Goal: Task Accomplishment & Management: Manage account settings

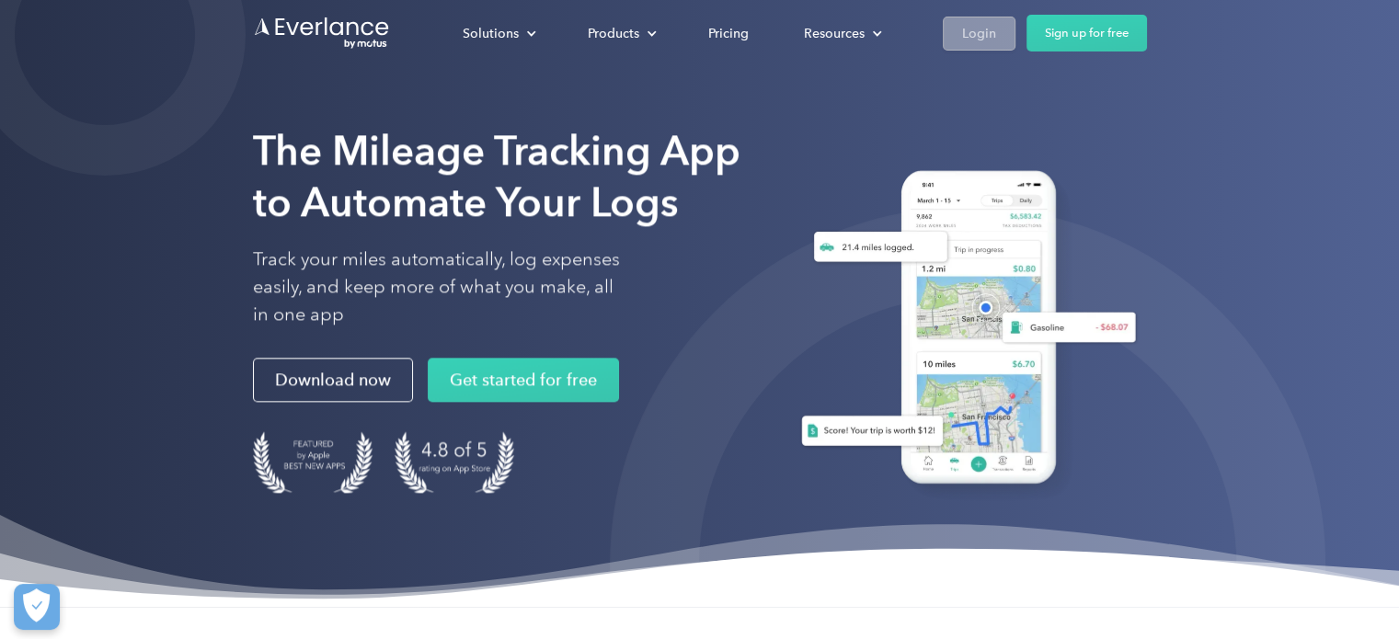
click at [987, 44] on link "Login" at bounding box center [979, 34] width 73 height 34
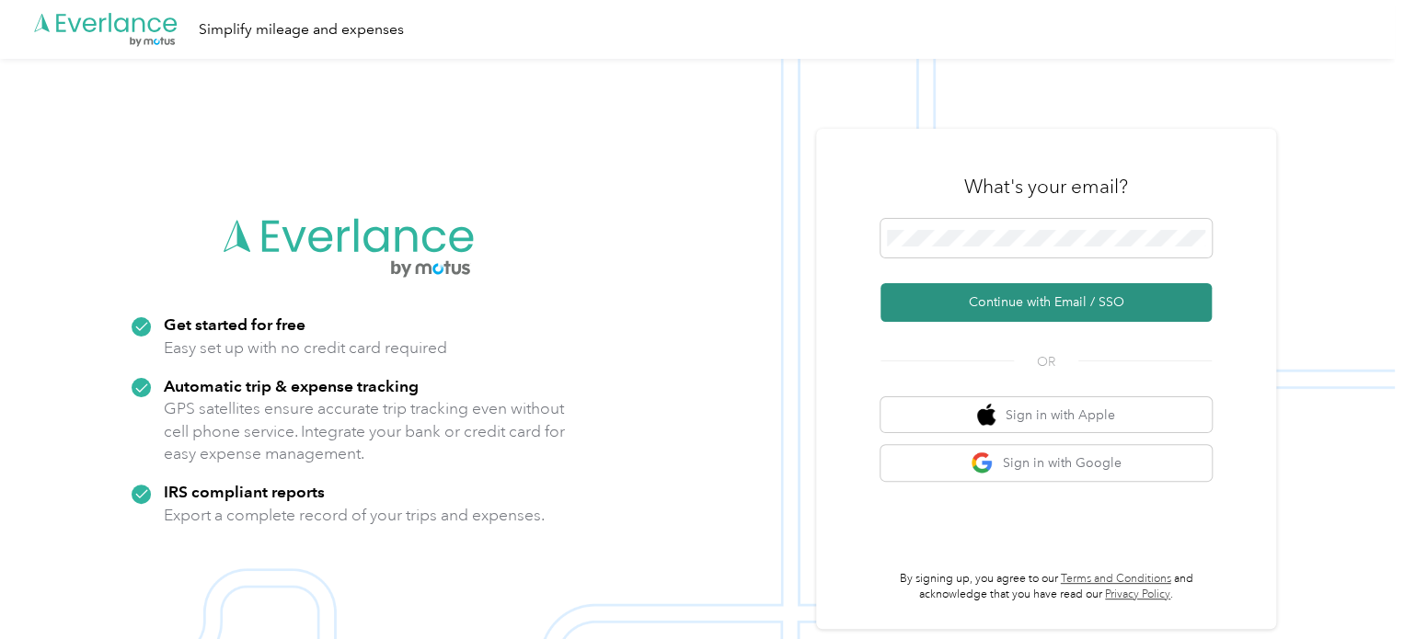
click at [1031, 294] on button "Continue with Email / SSO" at bounding box center [1046, 302] width 331 height 39
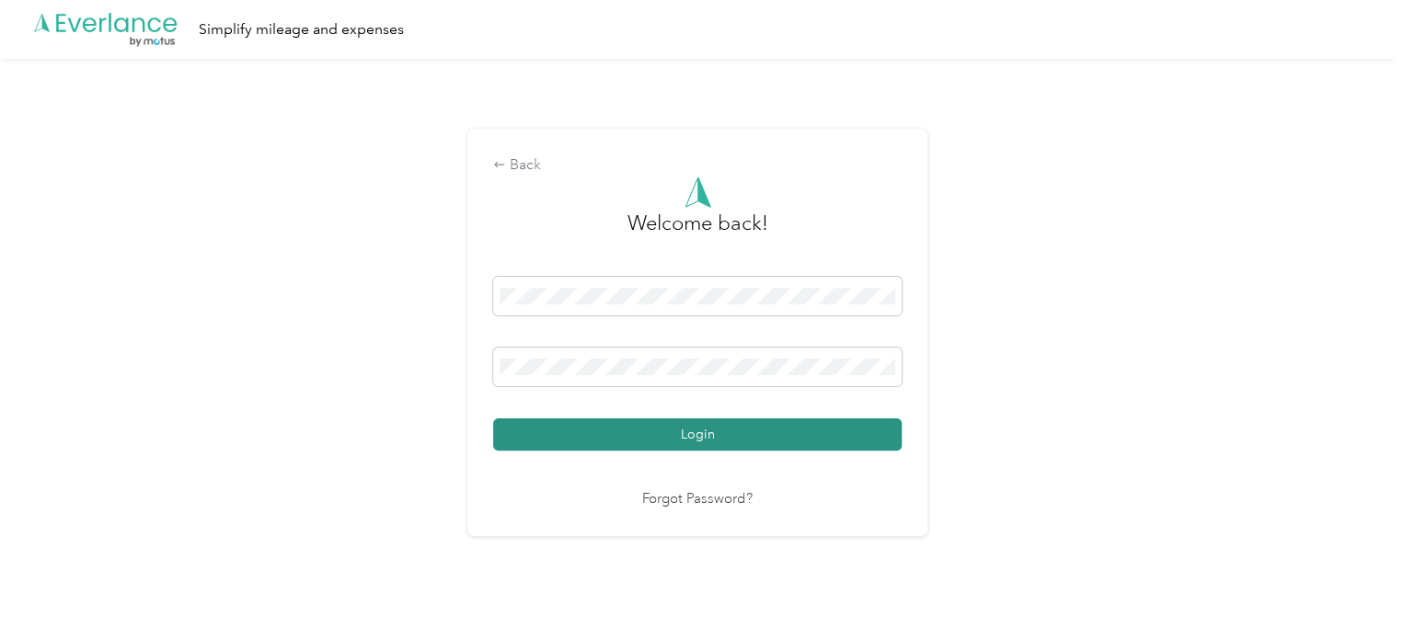
click at [740, 431] on button "Login" at bounding box center [697, 435] width 409 height 32
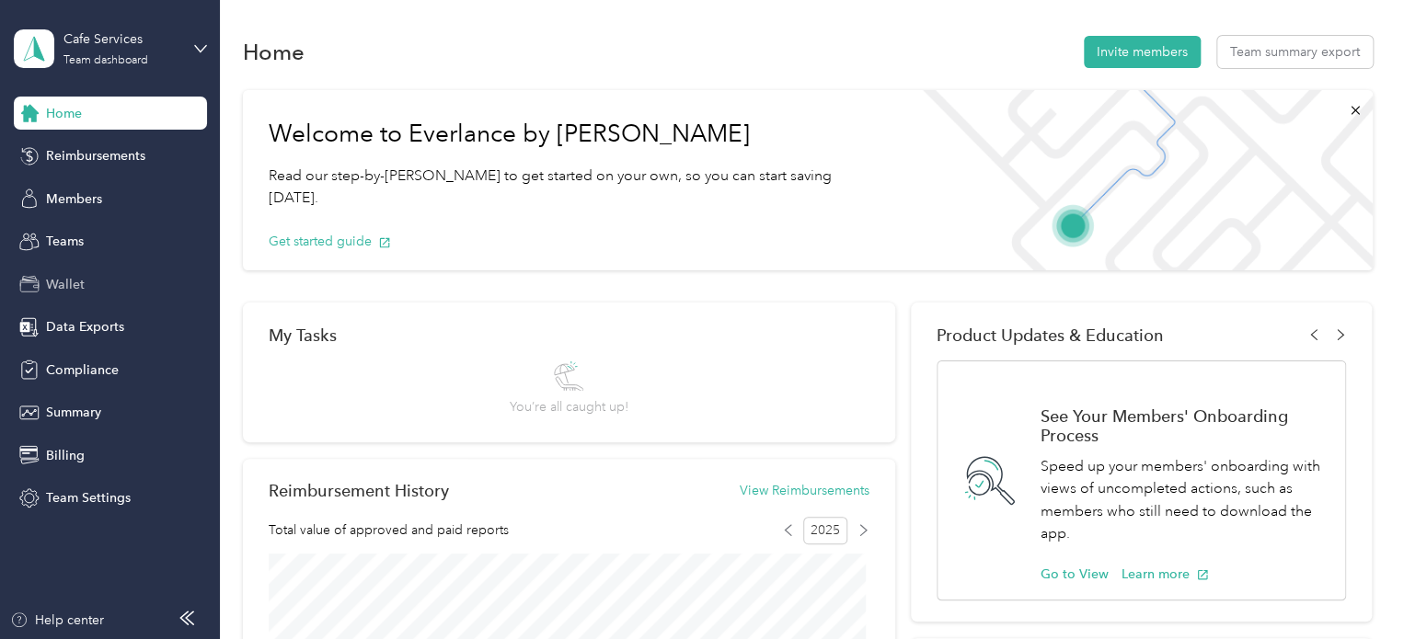
click at [74, 280] on span "Wallet" at bounding box center [65, 284] width 39 height 19
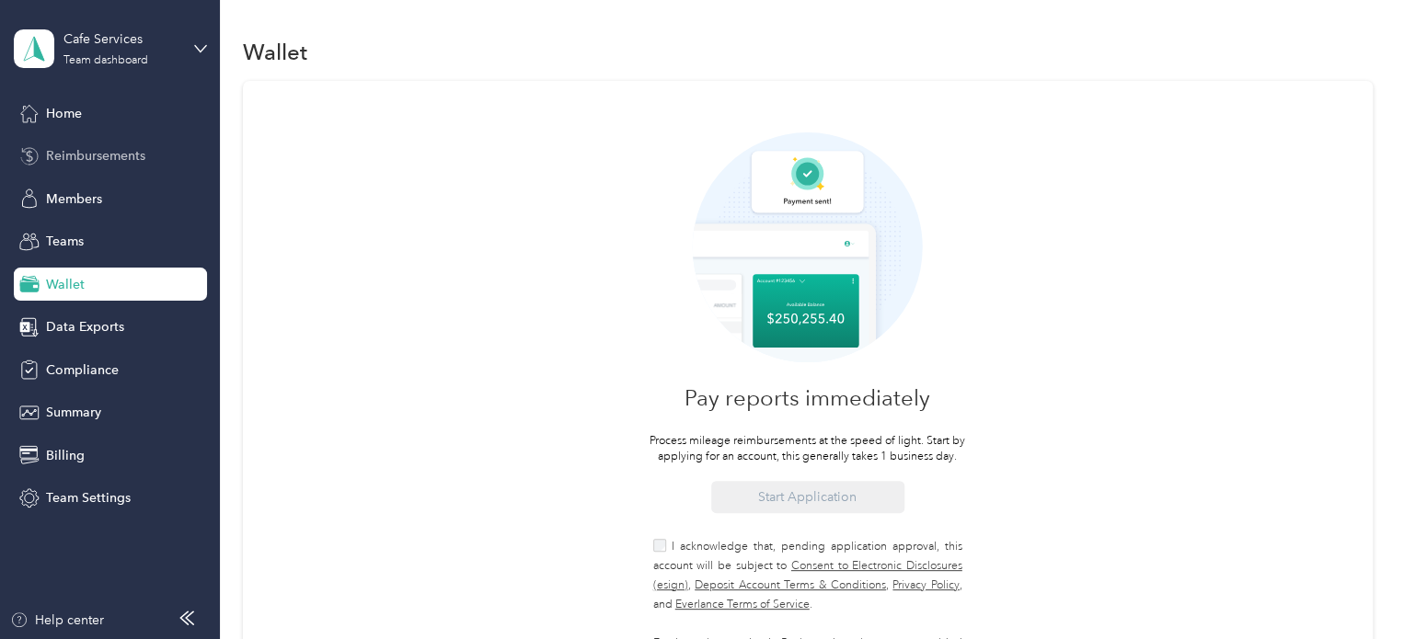
click at [110, 152] on span "Reimbursements" at bounding box center [95, 155] width 99 height 19
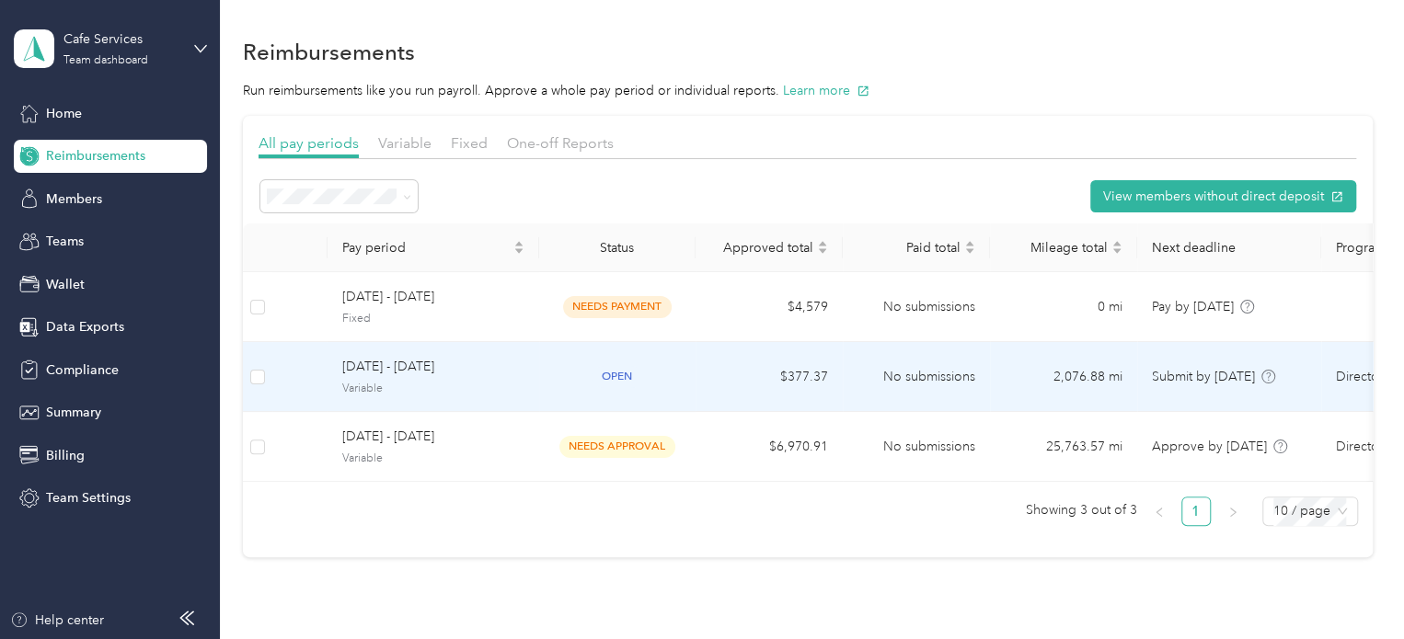
click at [405, 381] on span "Variable" at bounding box center [433, 389] width 182 height 17
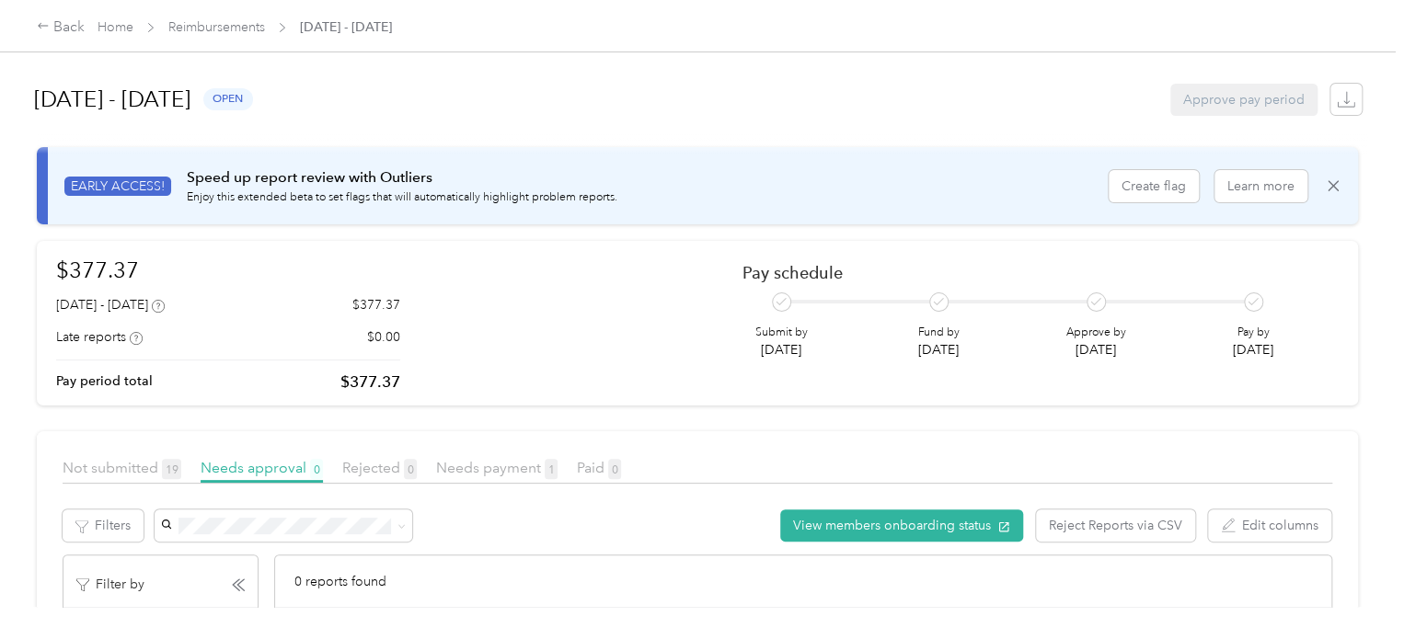
scroll to position [276, 0]
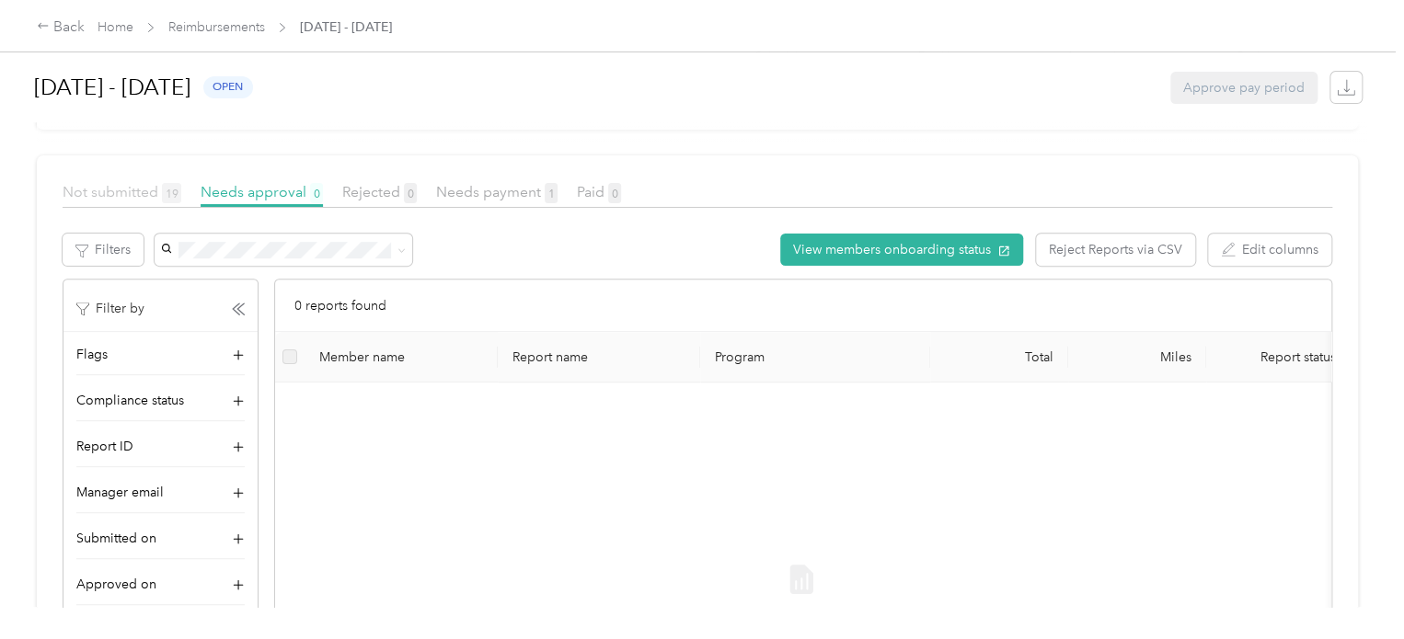
click at [111, 191] on span "Not submitted 19" at bounding box center [122, 191] width 119 height 17
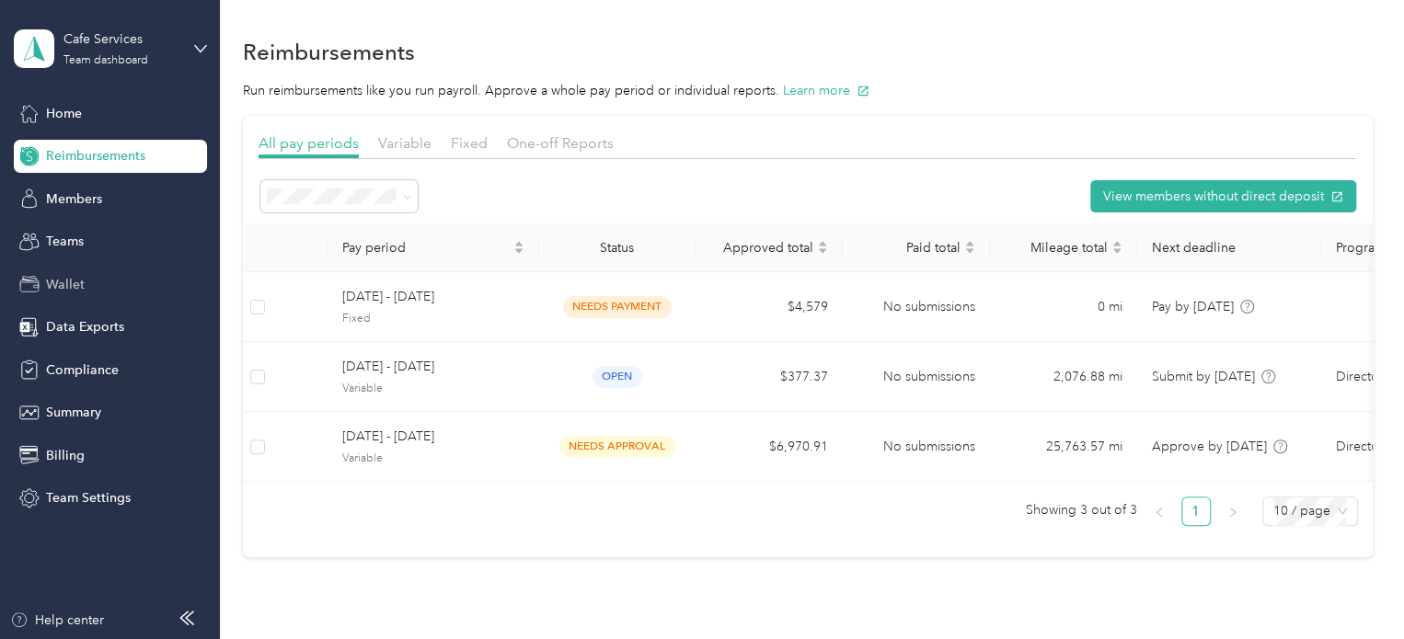
click at [46, 285] on span "Wallet" at bounding box center [65, 284] width 39 height 19
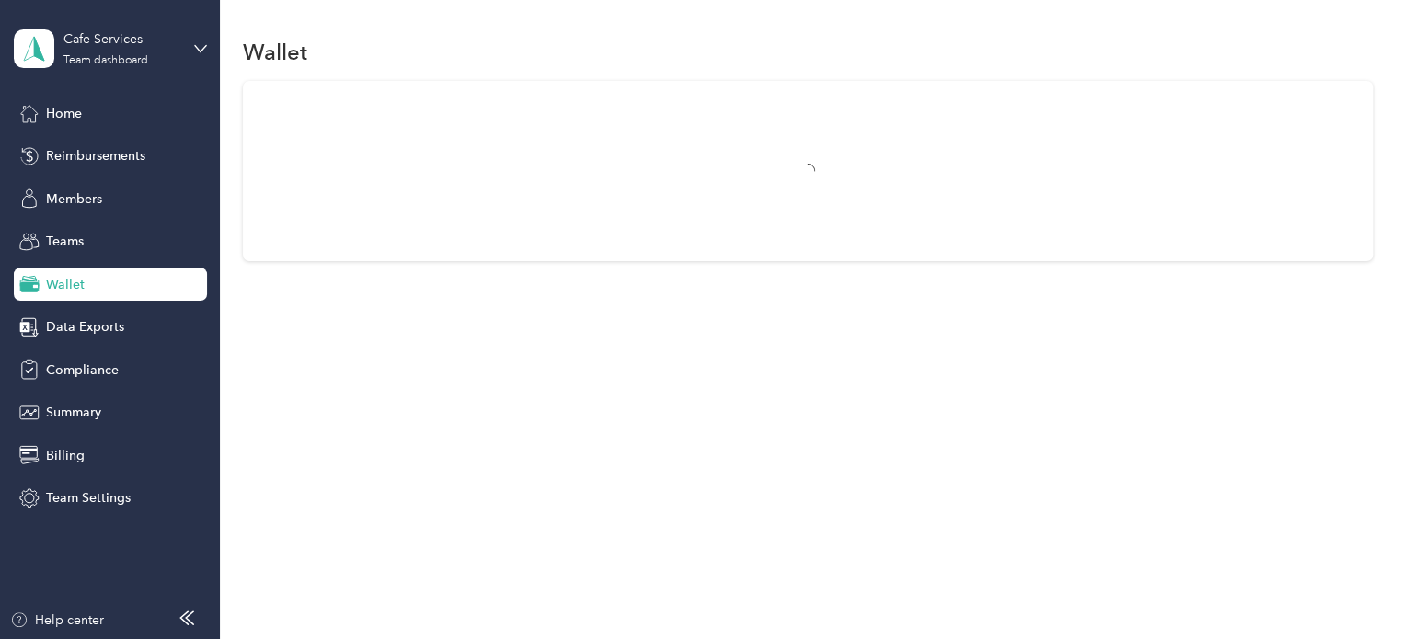
click at [79, 283] on span "Wallet" at bounding box center [65, 284] width 39 height 19
click at [55, 226] on div "Teams" at bounding box center [110, 241] width 193 height 33
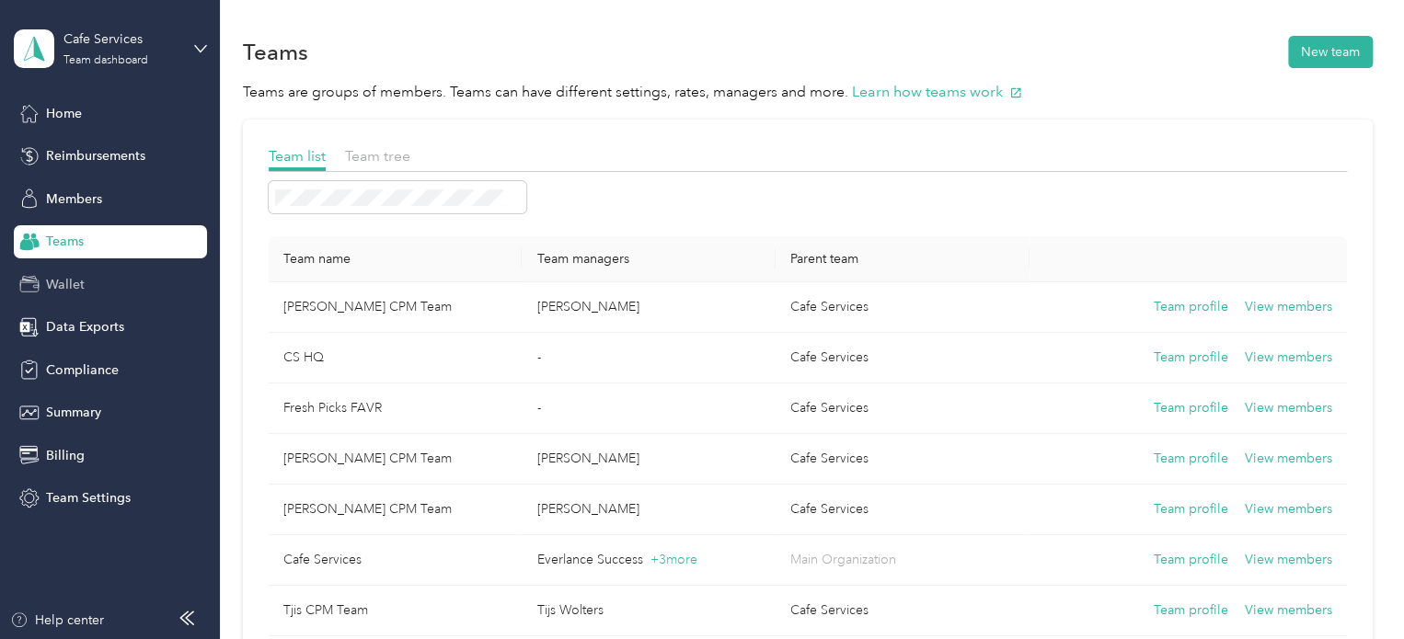
click at [70, 282] on span "Wallet" at bounding box center [65, 284] width 39 height 19
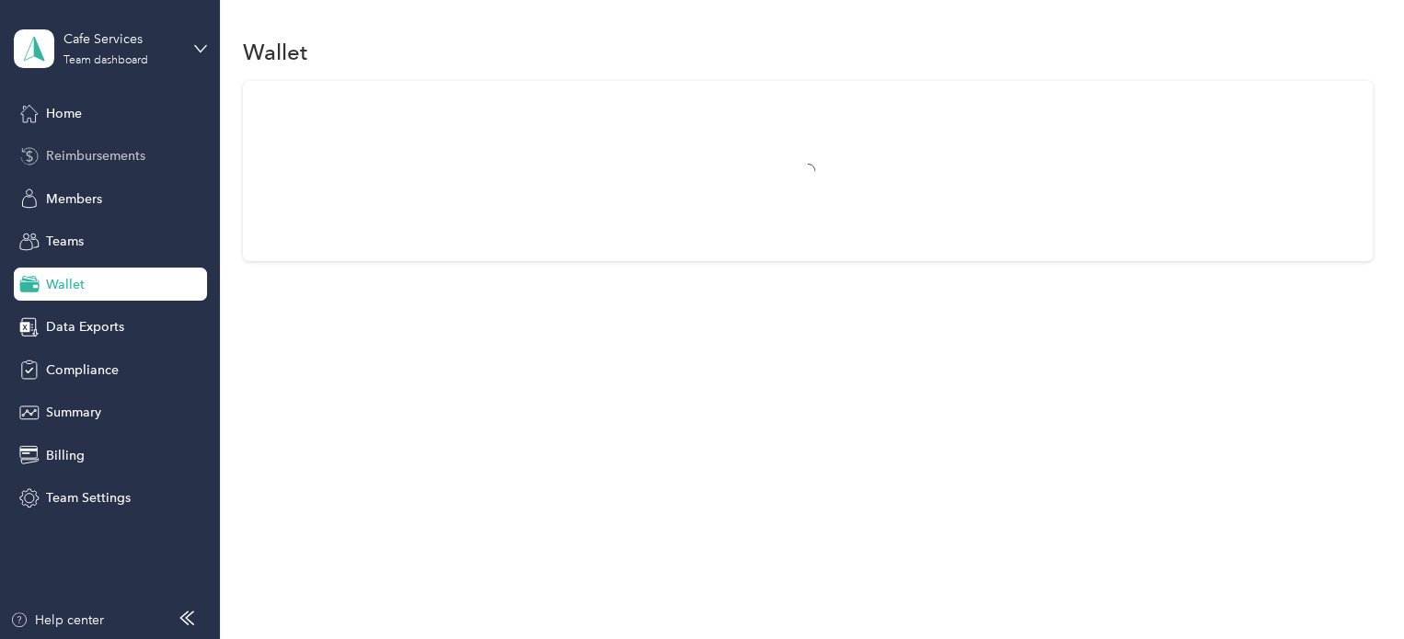
click at [59, 150] on span "Reimbursements" at bounding box center [95, 155] width 99 height 19
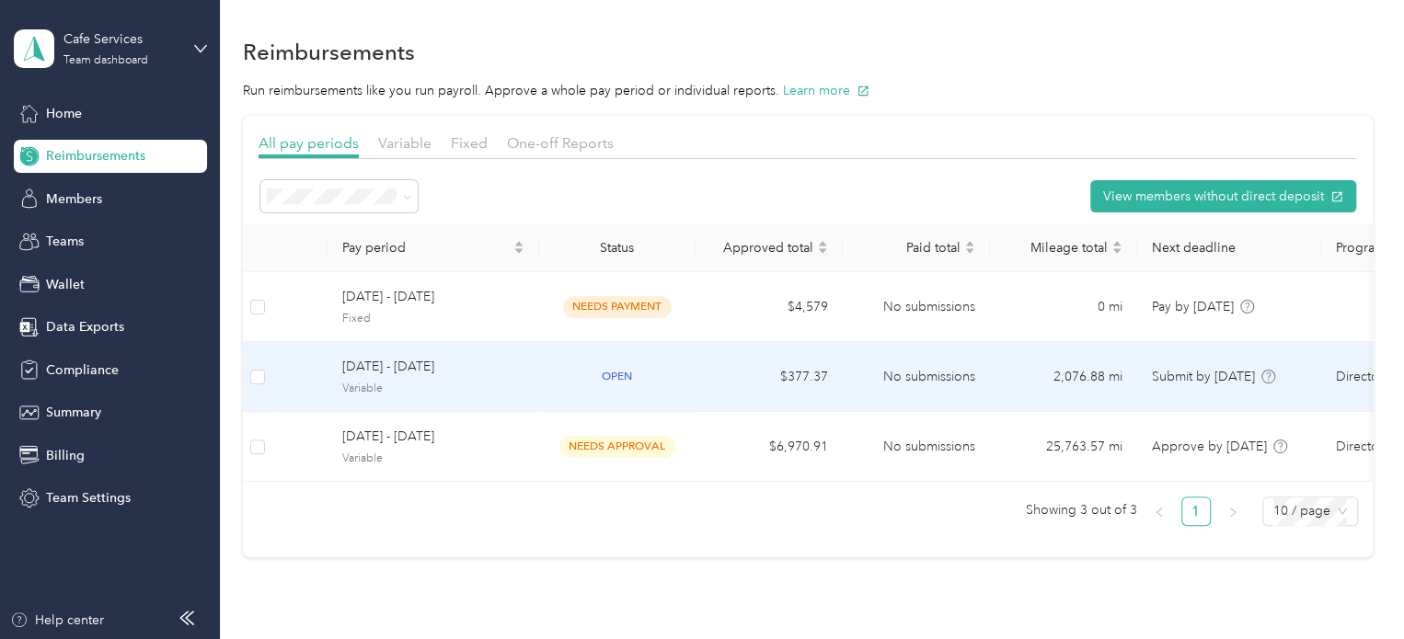
click at [463, 374] on span "[DATE] - [DATE]" at bounding box center [433, 367] width 182 height 20
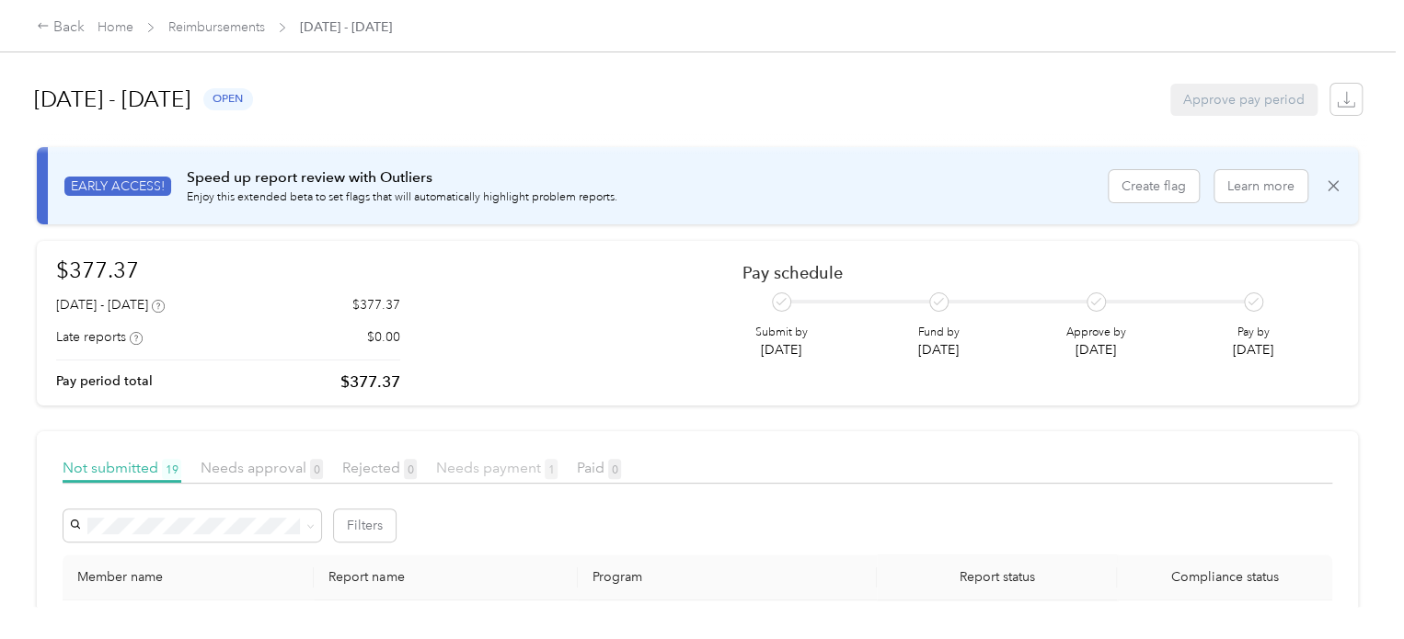
click at [516, 460] on span "Needs payment 1" at bounding box center [496, 467] width 121 height 17
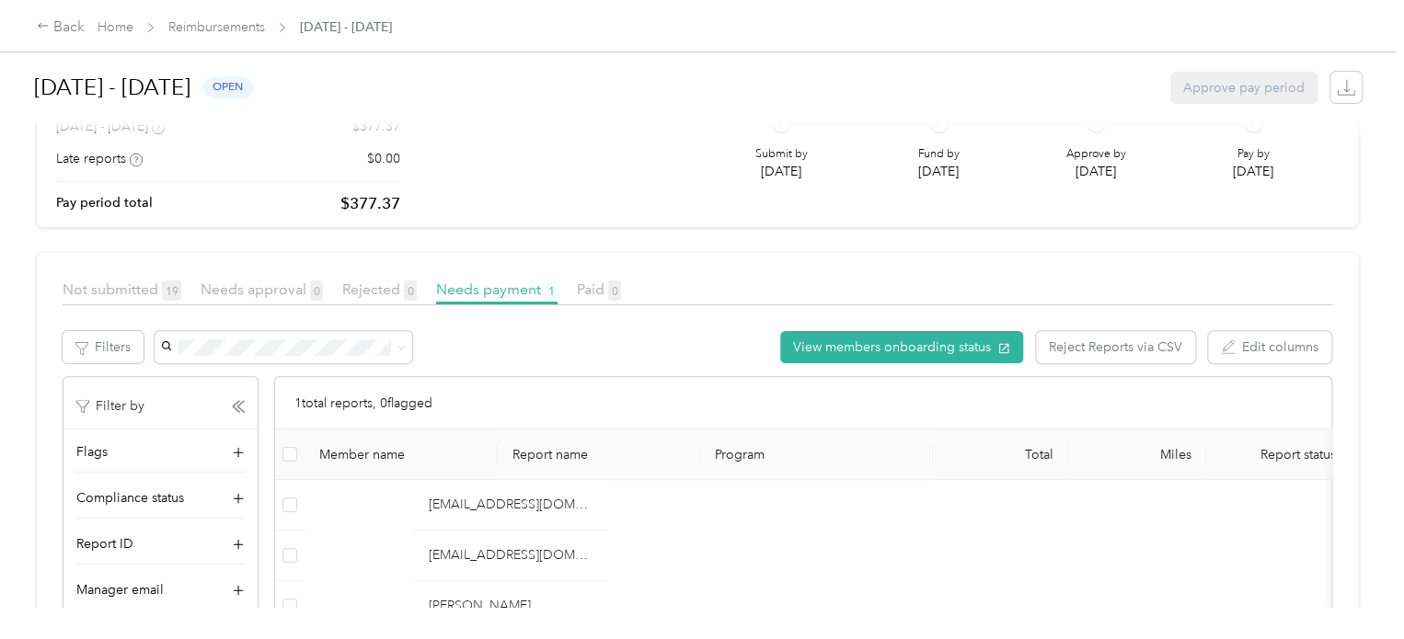
scroll to position [184, 0]
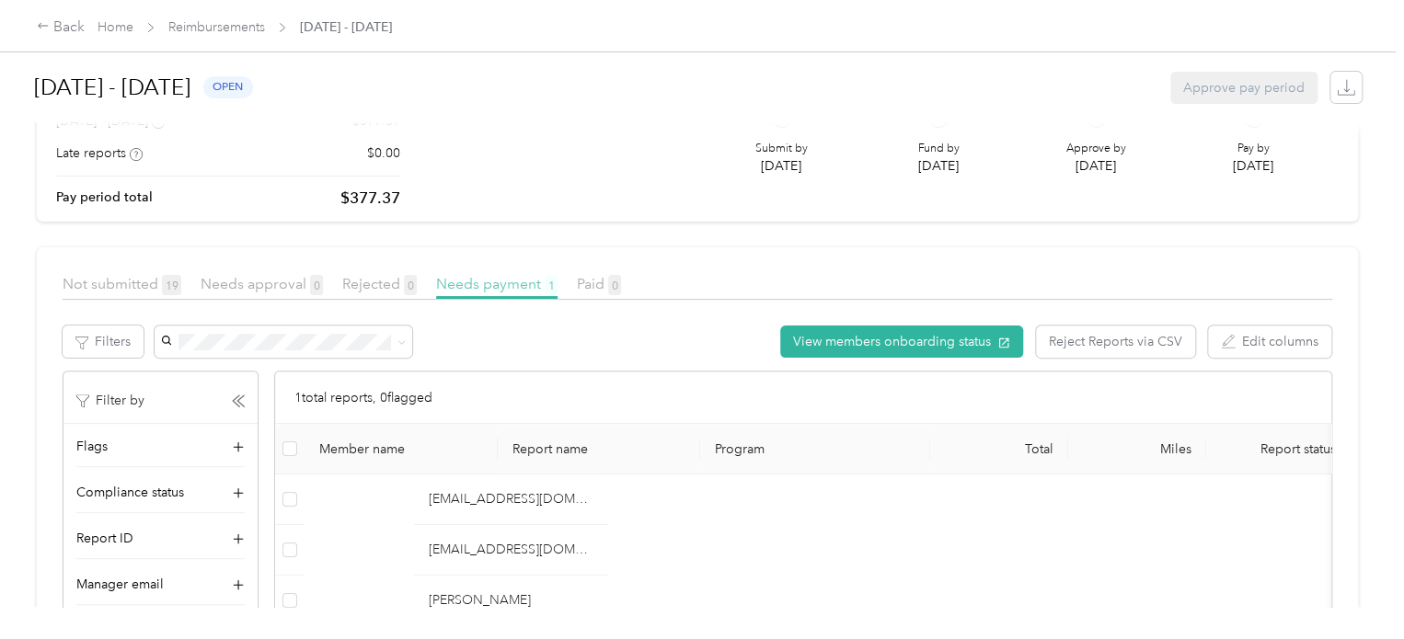
click at [501, 278] on span "Needs payment 1" at bounding box center [496, 283] width 121 height 17
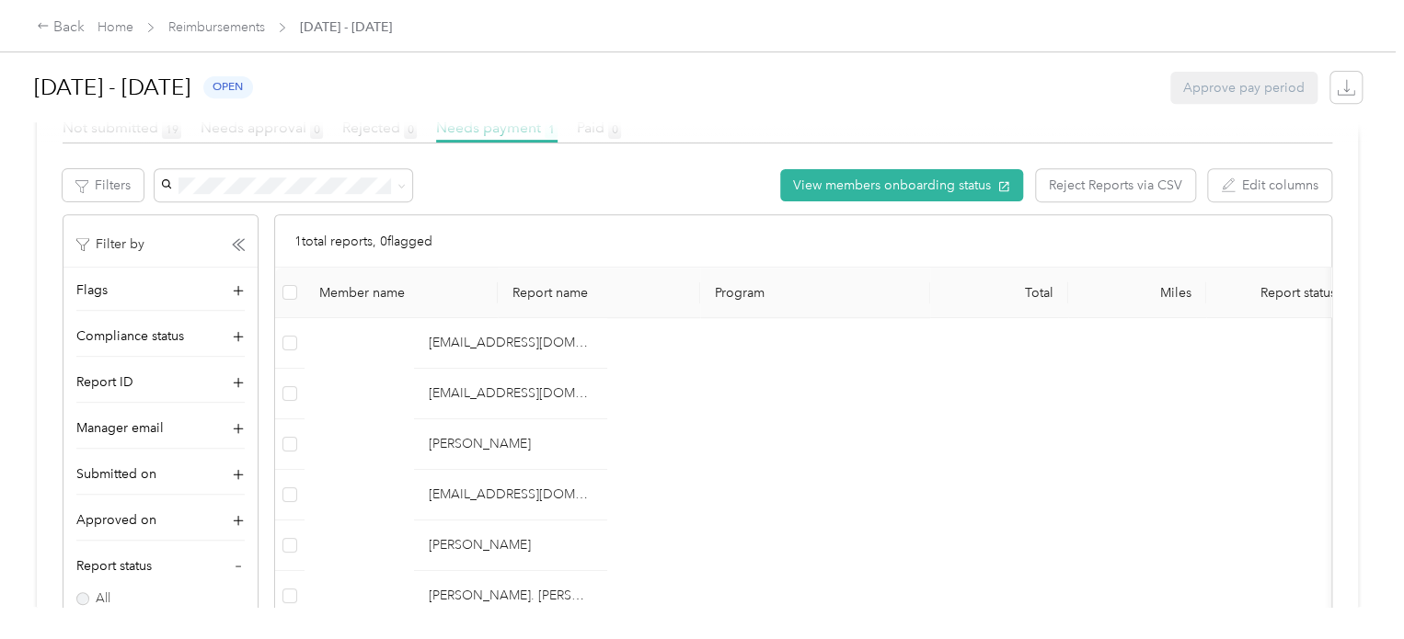
scroll to position [0, 0]
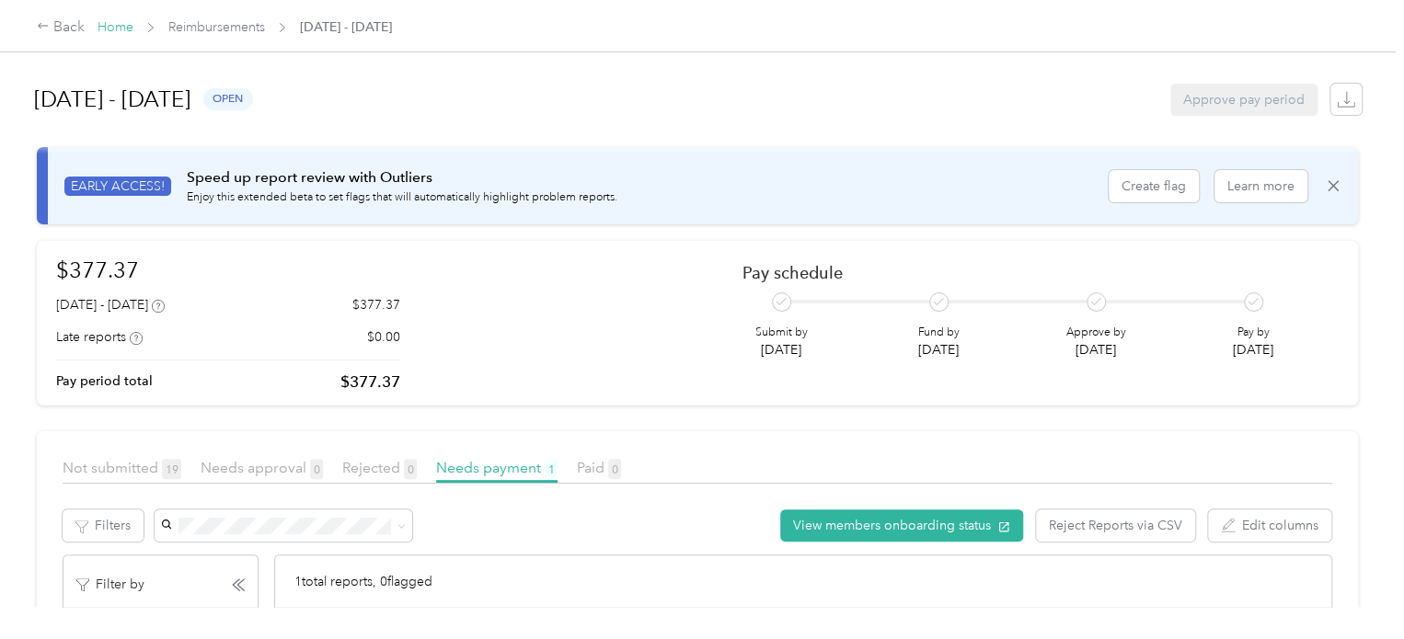
click at [128, 28] on link "Home" at bounding box center [116, 27] width 36 height 16
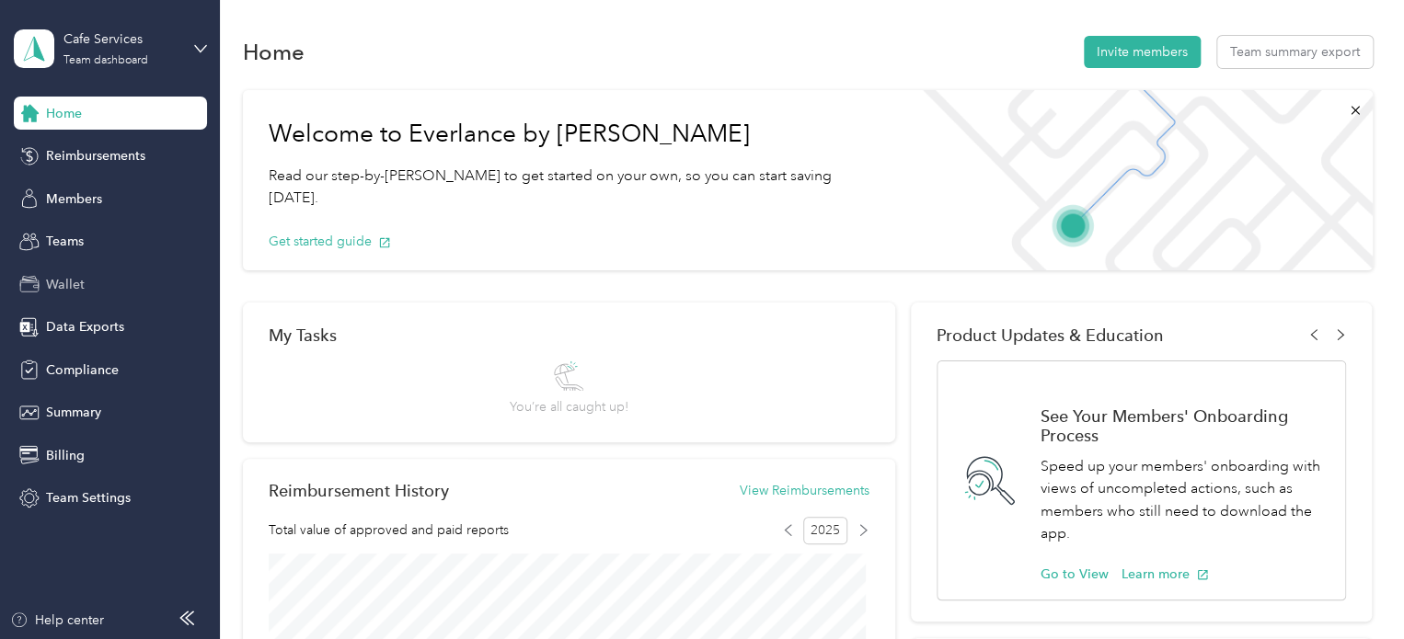
click at [76, 280] on span "Wallet" at bounding box center [65, 284] width 39 height 19
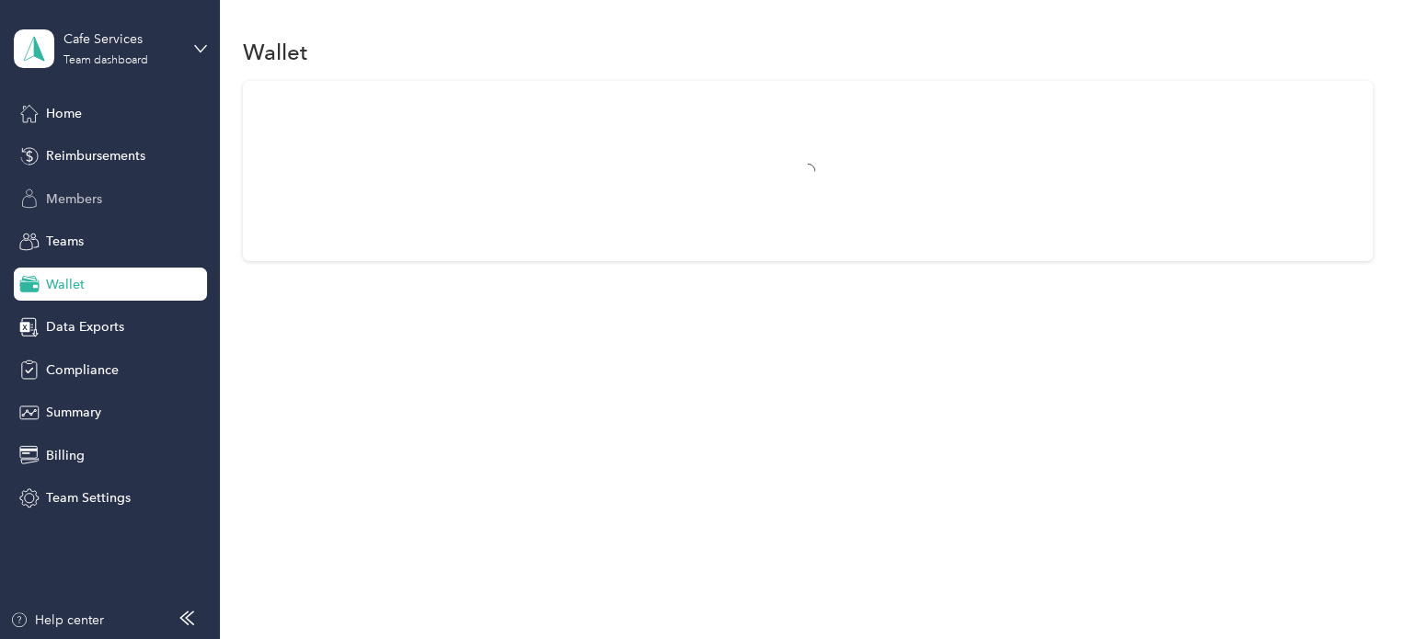
click at [70, 196] on span "Members" at bounding box center [74, 199] width 56 height 19
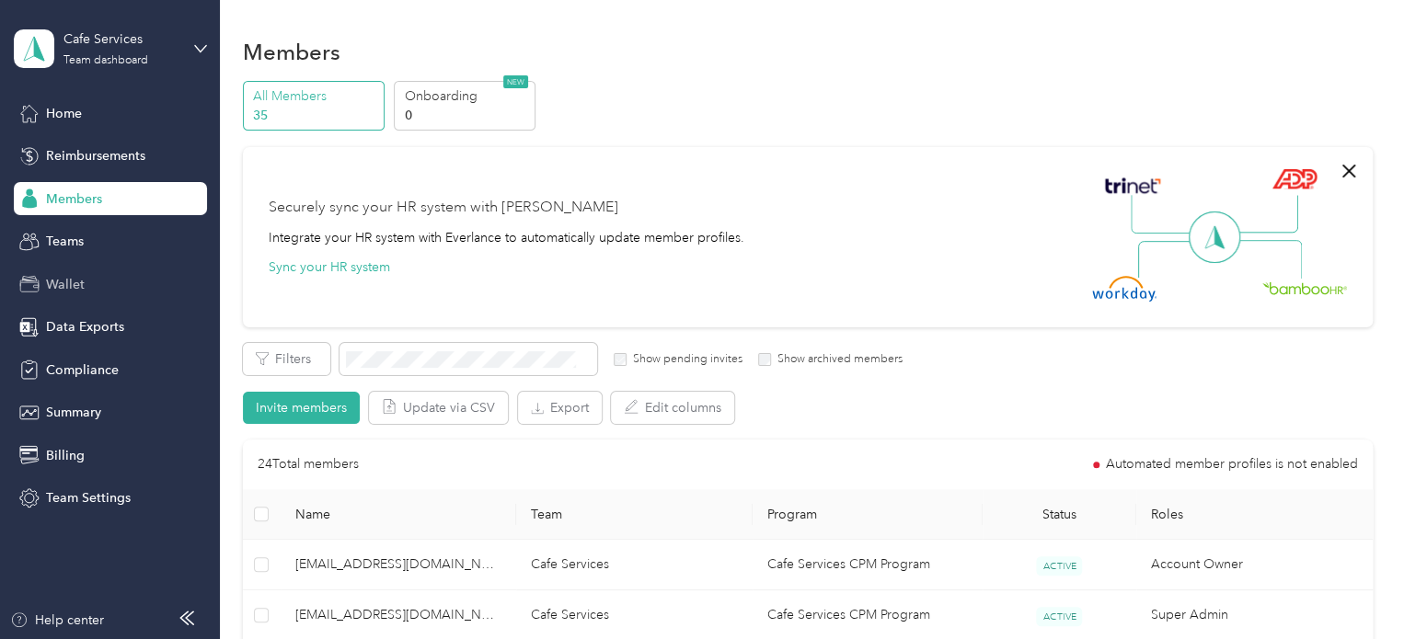
click at [68, 280] on span "Wallet" at bounding box center [65, 284] width 39 height 19
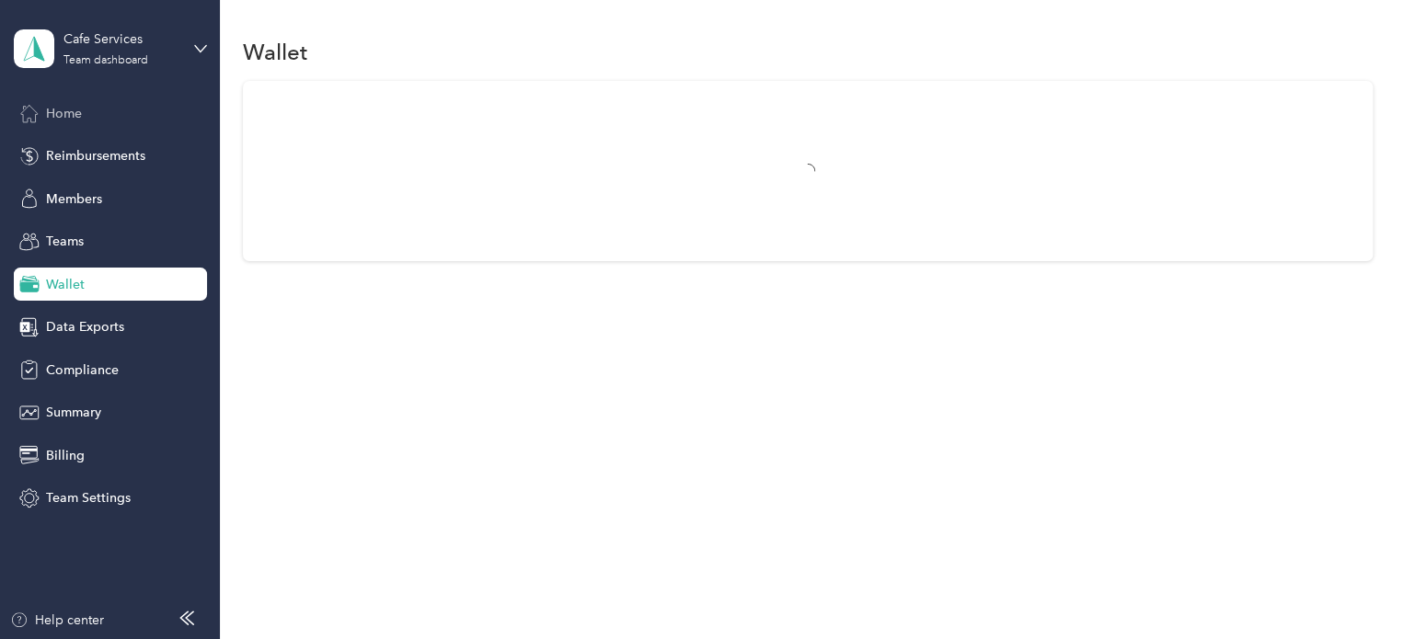
click at [66, 107] on span "Home" at bounding box center [64, 113] width 36 height 19
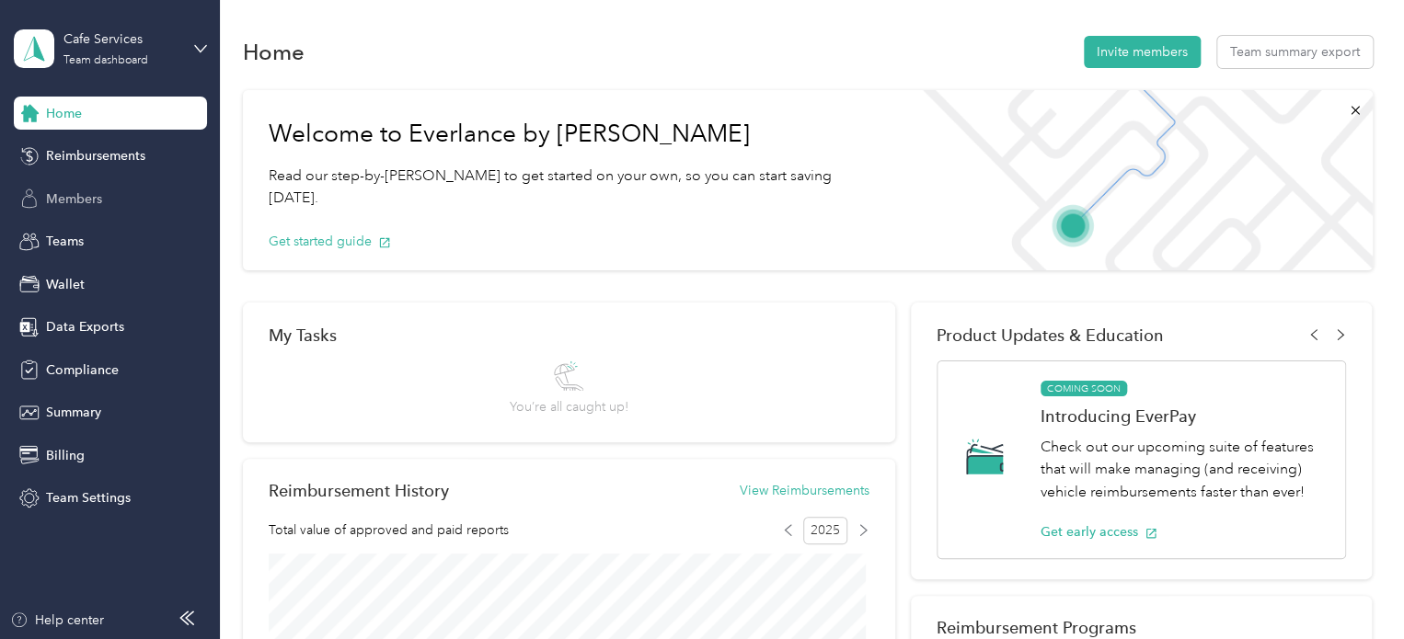
click at [71, 200] on span "Members" at bounding box center [74, 199] width 56 height 19
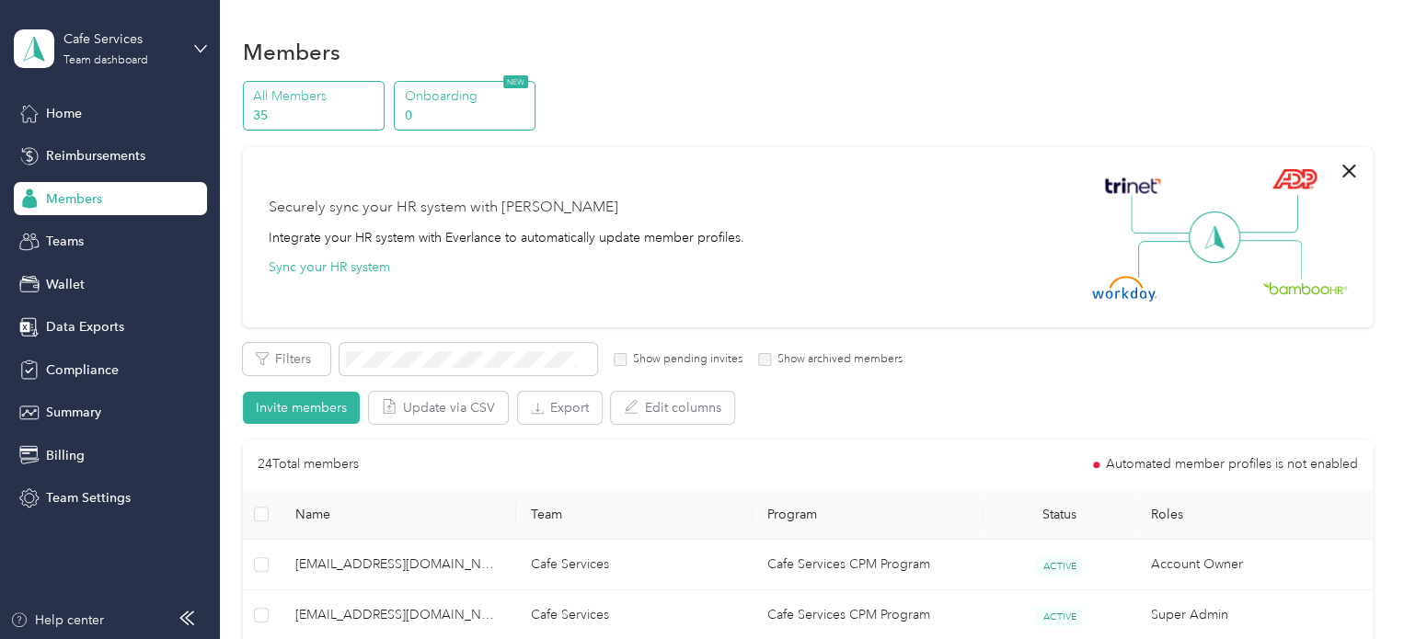
click at [470, 106] on p "0" at bounding box center [467, 115] width 125 height 19
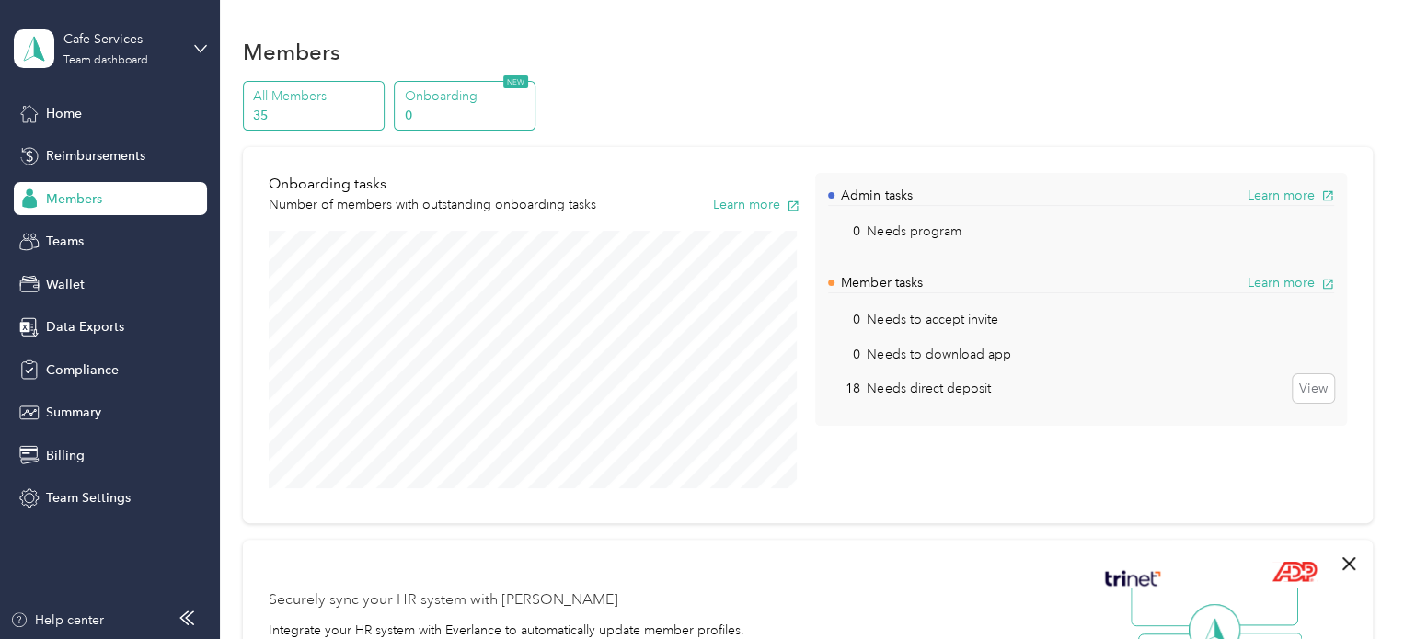
click at [298, 98] on p "All Members" at bounding box center [315, 95] width 125 height 19
